Goal: Participate in discussion: Engage in conversation with other users on a specific topic

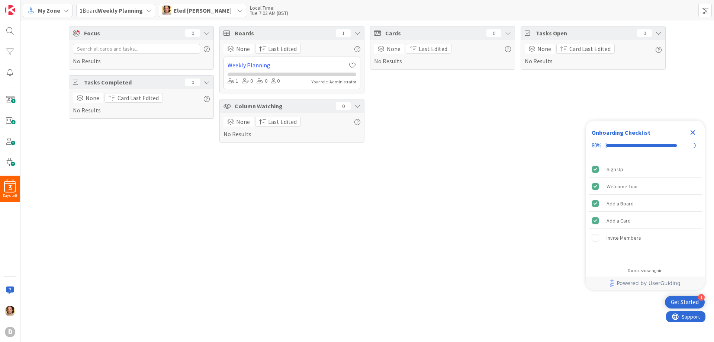
click at [112, 11] on b "Weekly Planning" at bounding box center [120, 10] width 45 height 7
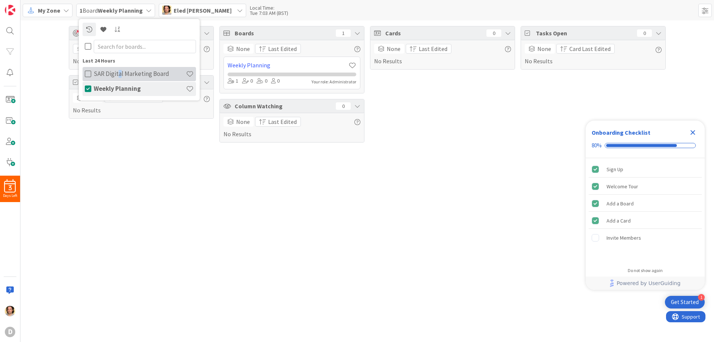
click at [119, 70] on h4 "SAR Digital Marketing Board" at bounding box center [140, 73] width 92 height 7
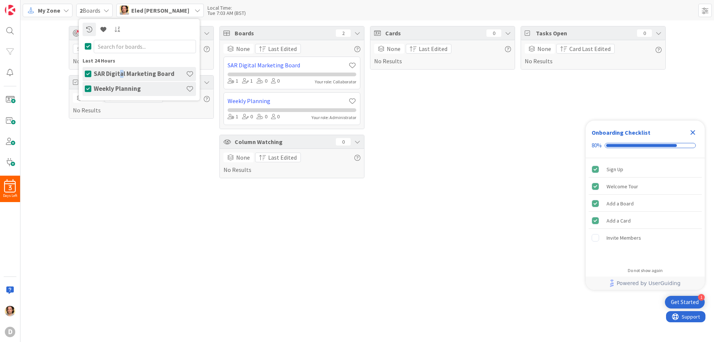
click at [89, 87] on icon at bounding box center [88, 88] width 7 height 7
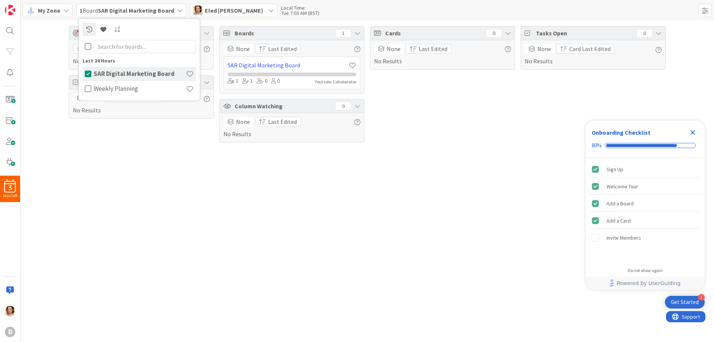
click at [121, 140] on div "Focus 0 No Results Tasks Completed 0 None Card Last Edited No Results" at bounding box center [141, 84] width 145 height 116
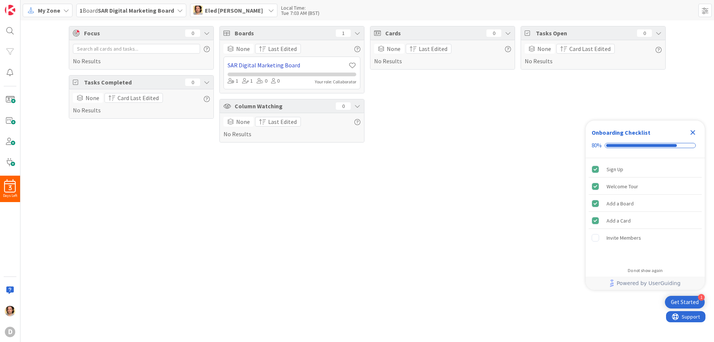
click at [283, 65] on link "SAR Digital Marketing Board" at bounding box center [288, 65] width 121 height 9
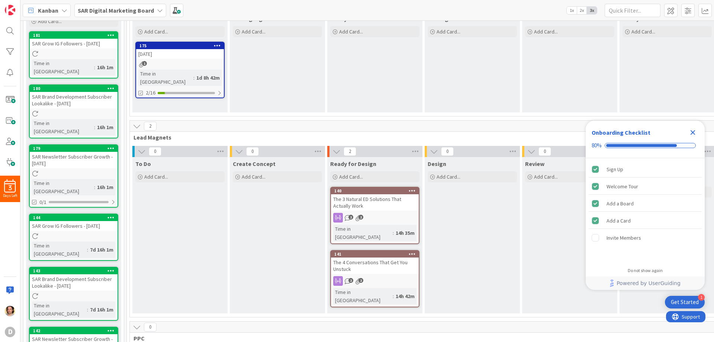
scroll to position [74, 0]
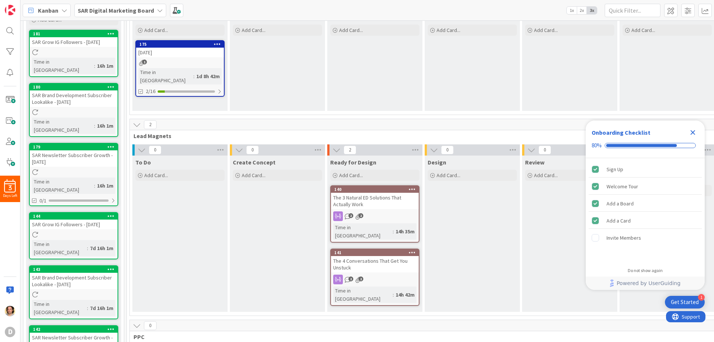
click at [682, 299] on div "Get Started" at bounding box center [685, 301] width 28 height 7
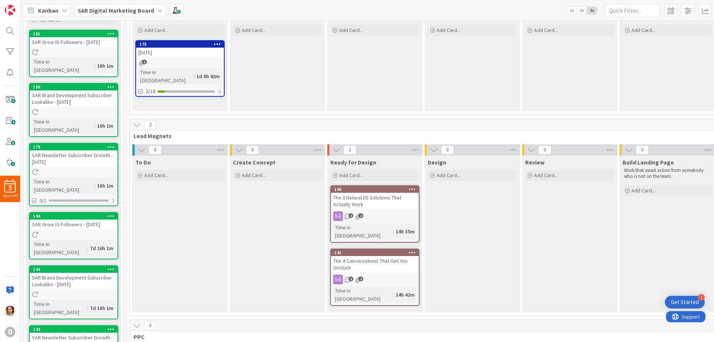
scroll to position [0, 0]
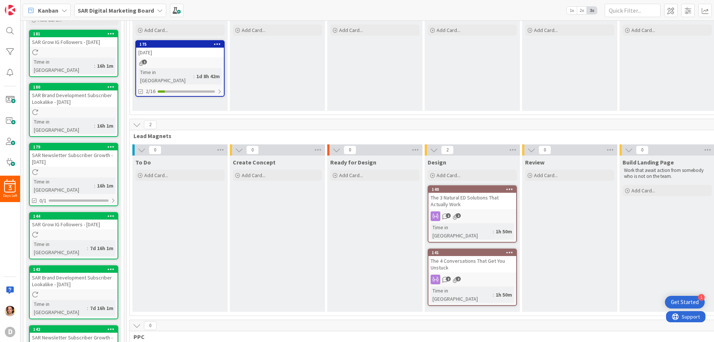
click at [452, 197] on div "The 3 Natural ED Solutions That Actually Work" at bounding box center [472, 201] width 88 height 16
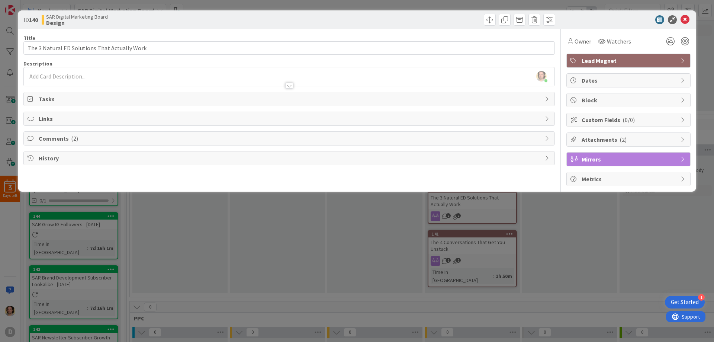
click at [682, 138] on icon at bounding box center [684, 139] width 6 height 6
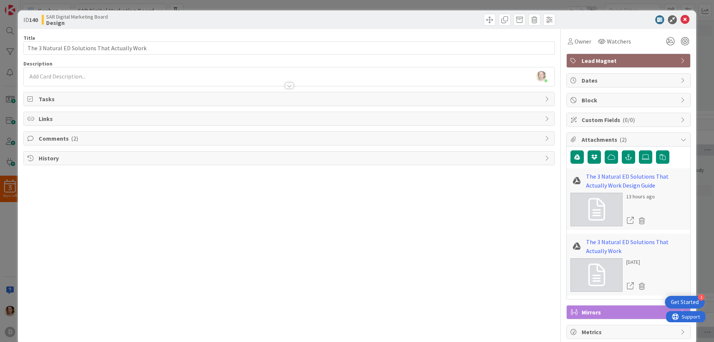
click at [54, 140] on span "Comments ( 2 )" at bounding box center [290, 138] width 502 height 9
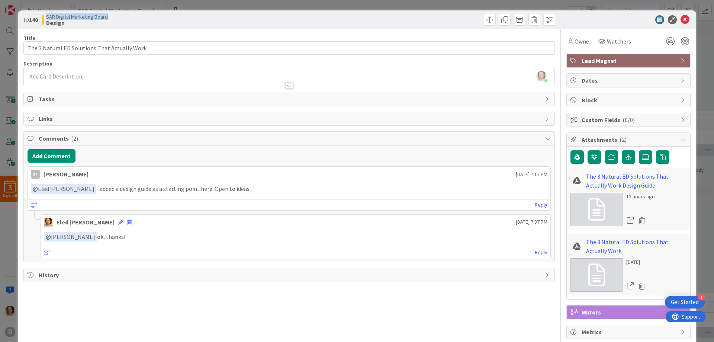
drag, startPoint x: 107, startPoint y: 16, endPoint x: 47, endPoint y: 16, distance: 60.3
click at [47, 16] on div "SAR Digital Marketing Board Design" at bounding box center [165, 20] width 246 height 12
drag, startPoint x: 81, startPoint y: 16, endPoint x: 314, endPoint y: 19, distance: 232.5
click at [314, 19] on div at bounding box center [423, 20] width 264 height 12
click at [589, 241] on link "The 3 Natural ED Solutions That Actually Work" at bounding box center [636, 246] width 100 height 18
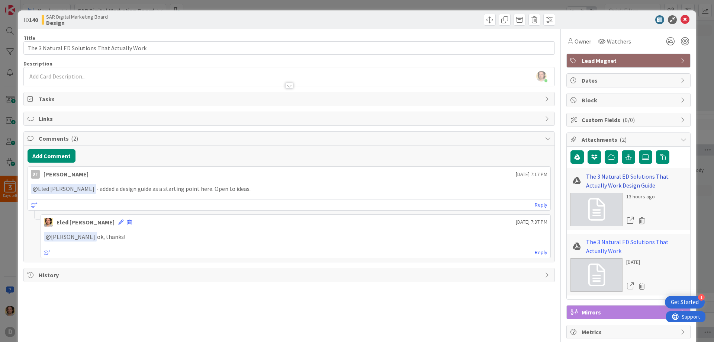
click at [596, 180] on link "The 3 Natural ED Solutions That Actually Work Design Guide" at bounding box center [636, 181] width 100 height 18
click at [681, 20] on icon at bounding box center [685, 19] width 9 height 9
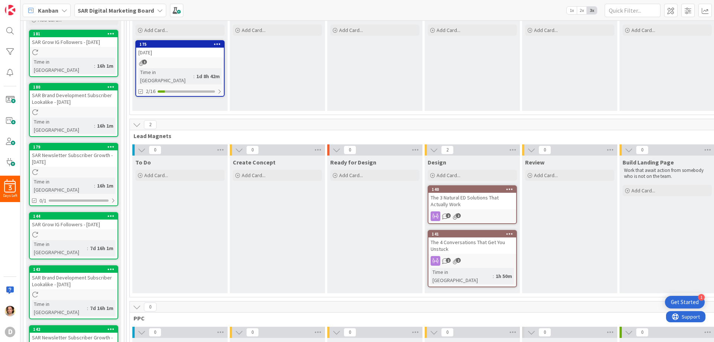
click at [463, 242] on div "The 4 Conversations That Get You Unstuck" at bounding box center [472, 245] width 88 height 16
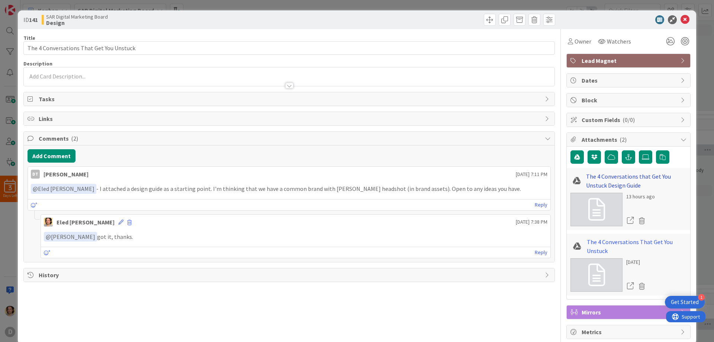
click at [616, 181] on link "The 4 Conversations that Get You Unstuck Design Guide" at bounding box center [636, 181] width 100 height 18
click at [600, 242] on link "The 4 Conversations That Get You Unstuck" at bounding box center [637, 246] width 100 height 18
